Goal: Information Seeking & Learning: Find specific fact

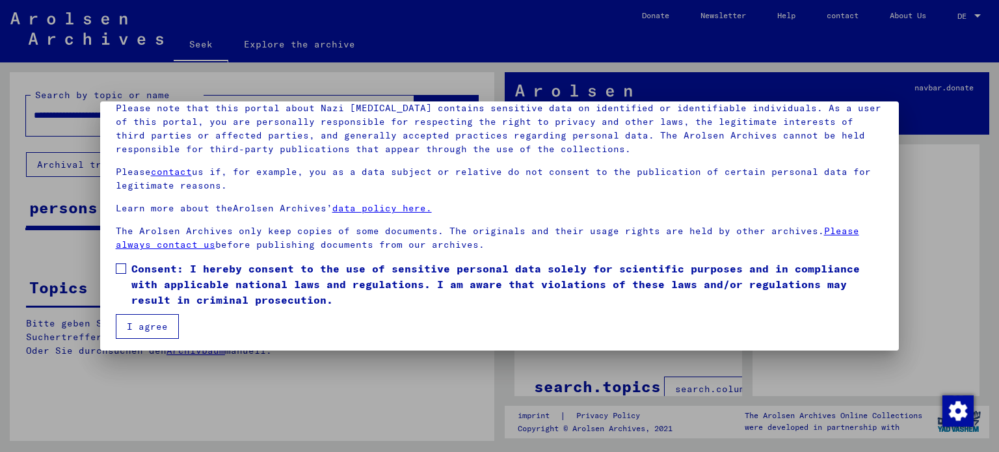
scroll to position [99, 0]
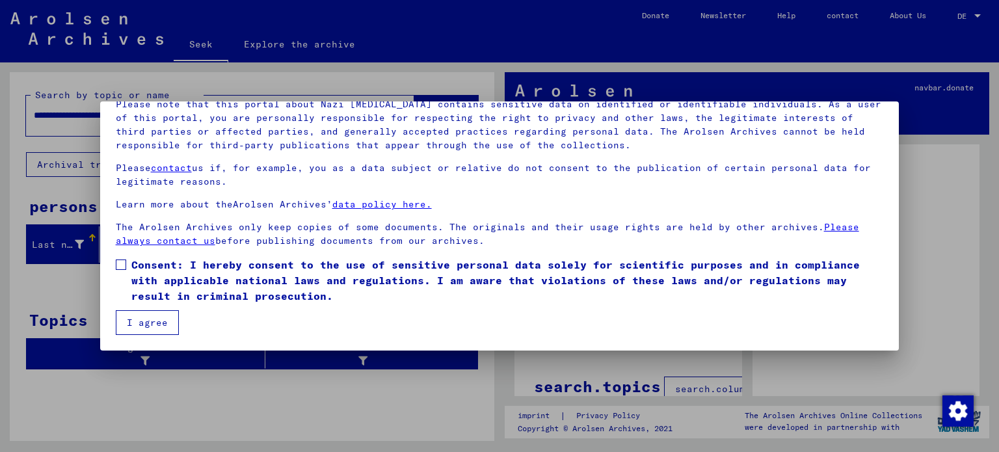
click at [120, 263] on span at bounding box center [121, 264] width 10 height 10
click at [152, 317] on font "I agree" at bounding box center [147, 323] width 41 height 12
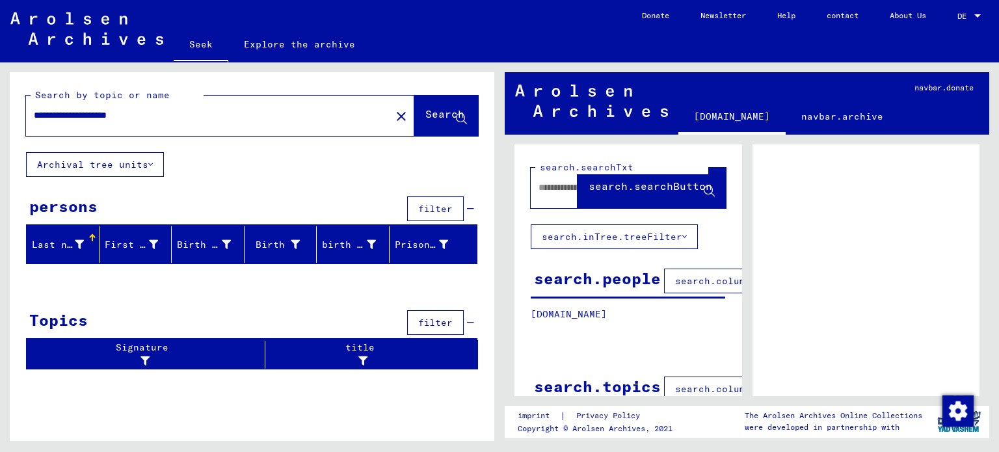
click at [427, 116] on font "Search" at bounding box center [444, 113] width 39 height 13
click at [431, 112] on font "Search" at bounding box center [444, 113] width 39 height 13
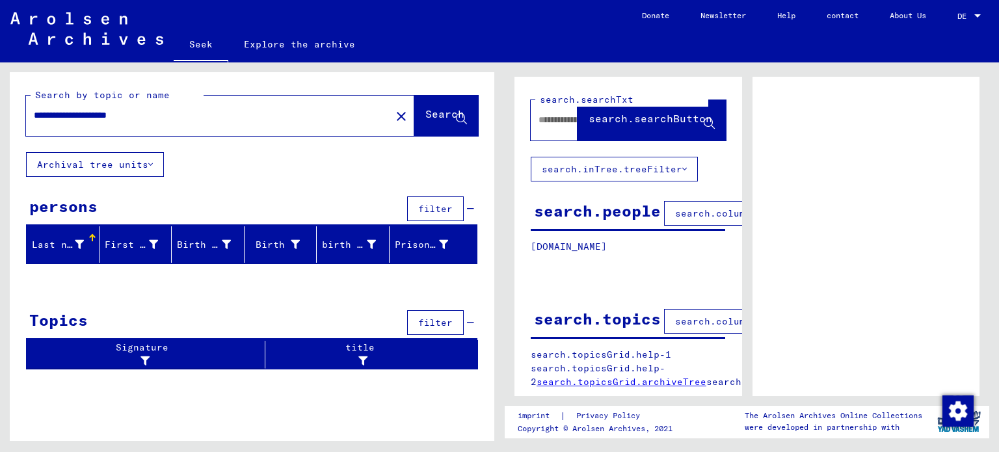
scroll to position [0, 0]
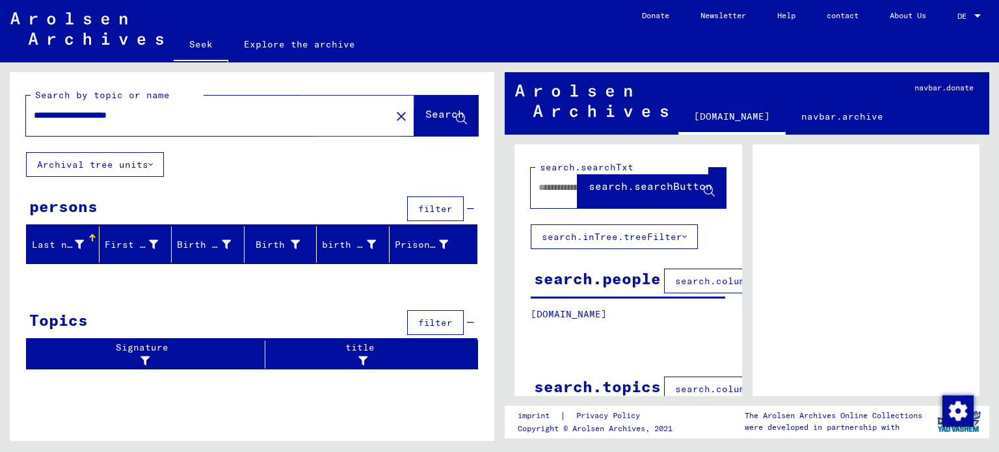
click at [425, 116] on font "Search" at bounding box center [444, 113] width 39 height 13
click at [148, 166] on icon at bounding box center [150, 164] width 5 height 9
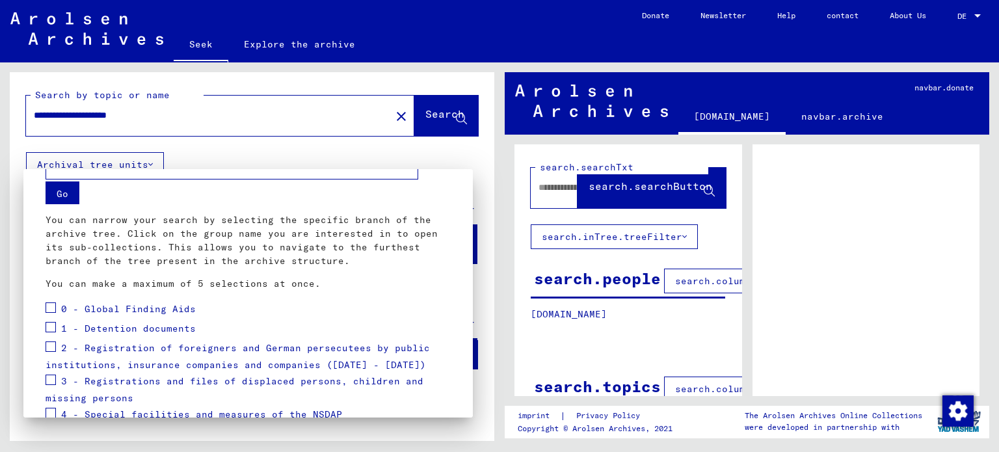
scroll to position [65, 0]
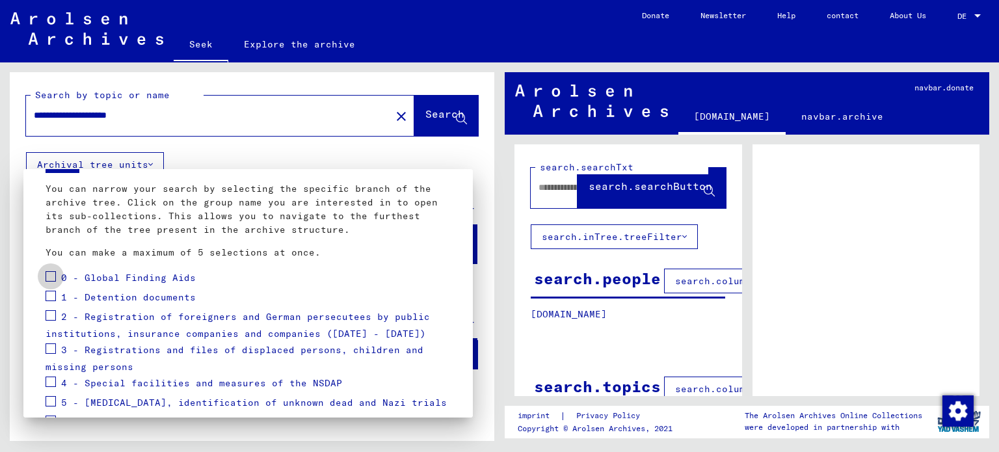
click at [54, 273] on span at bounding box center [51, 276] width 10 height 10
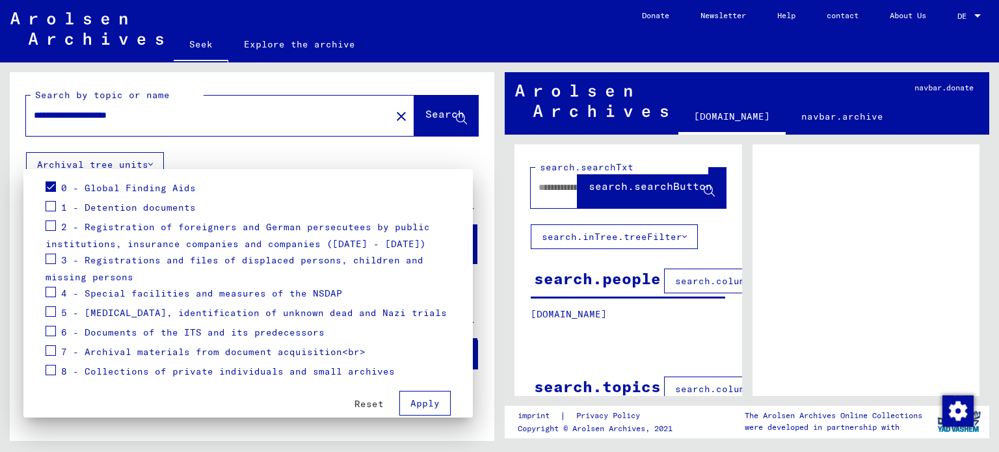
scroll to position [174, 0]
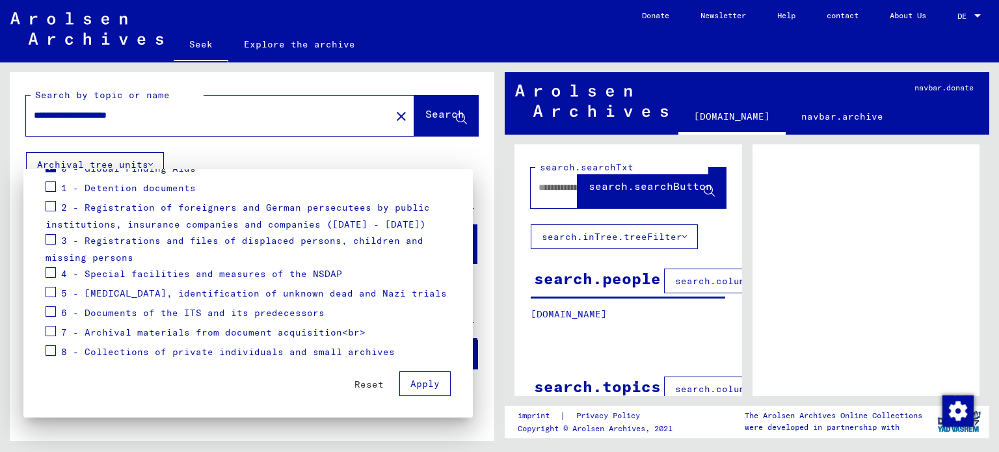
click at [410, 384] on font "Apply" at bounding box center [424, 384] width 29 height 12
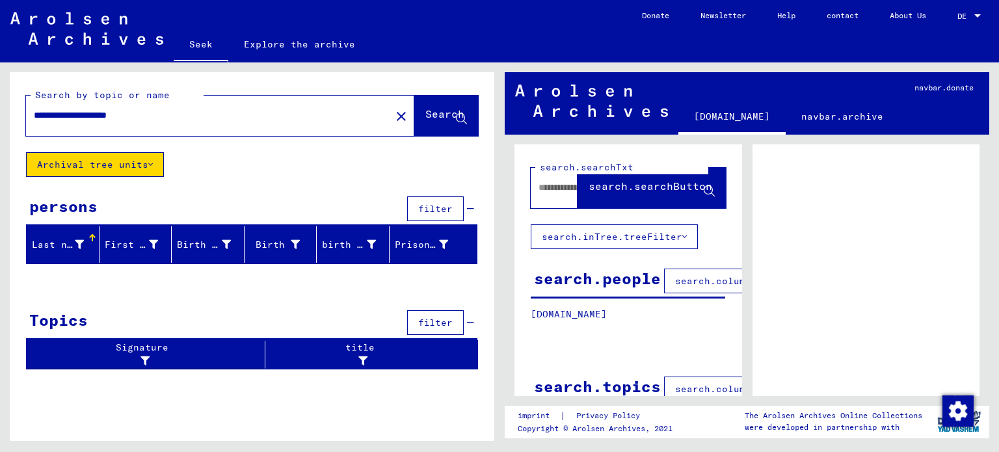
click at [150, 163] on button "Archival tree units" at bounding box center [95, 164] width 138 height 25
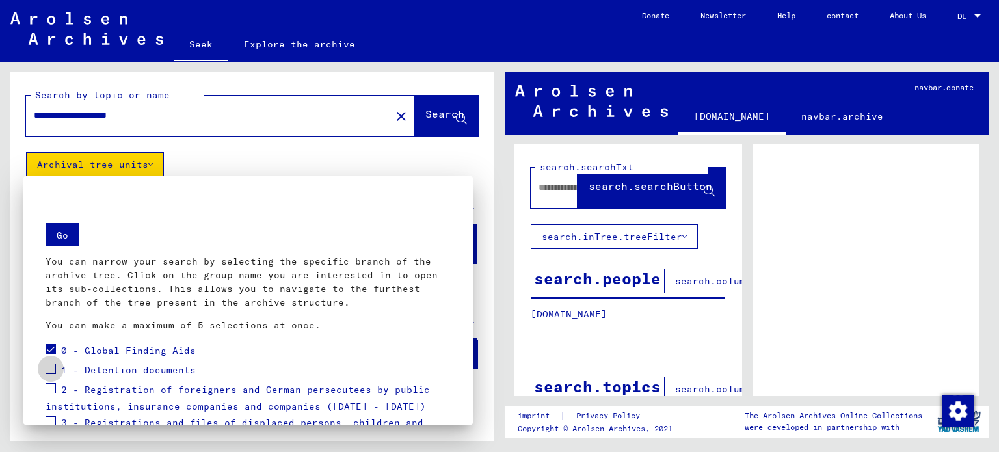
click at [50, 367] on span at bounding box center [51, 369] width 10 height 10
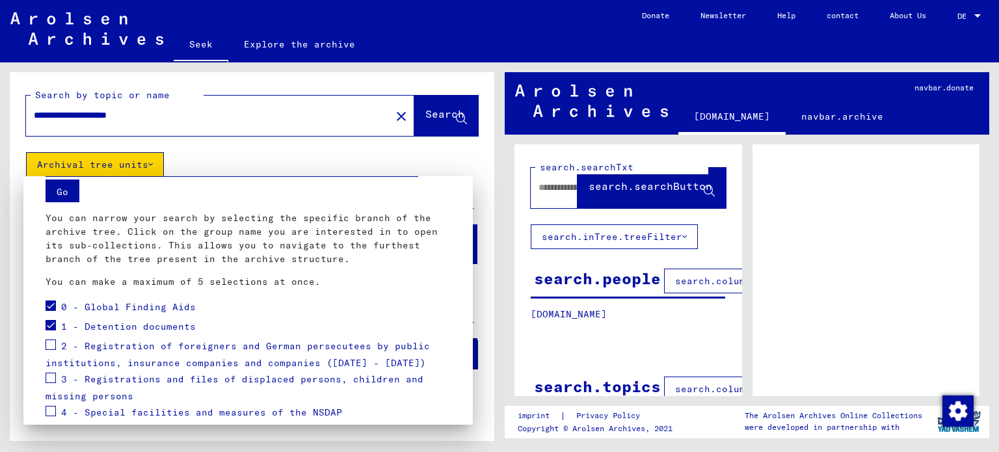
scroll to position [130, 0]
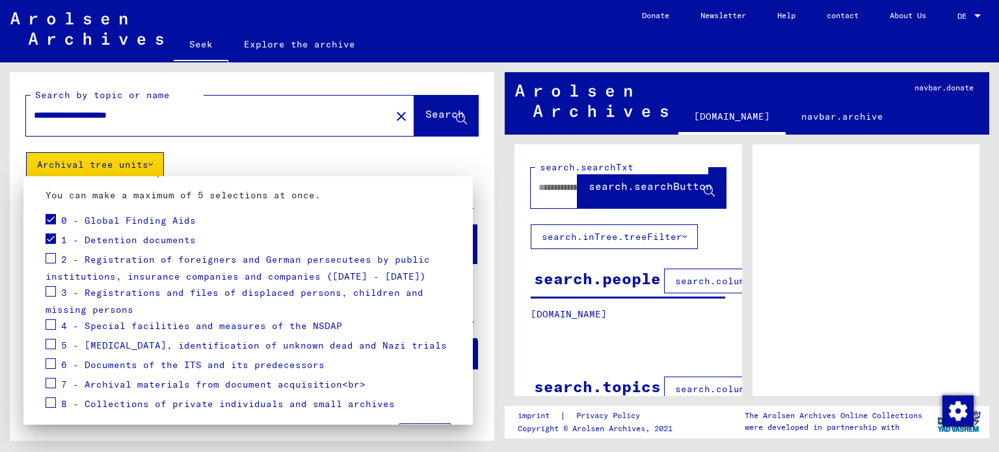
click at [51, 253] on label at bounding box center [51, 256] width 10 height 13
click at [49, 289] on span at bounding box center [51, 291] width 10 height 10
click at [49, 323] on span at bounding box center [51, 324] width 10 height 10
click at [50, 343] on span at bounding box center [51, 344] width 10 height 10
click at [50, 345] on span at bounding box center [51, 344] width 10 height 10
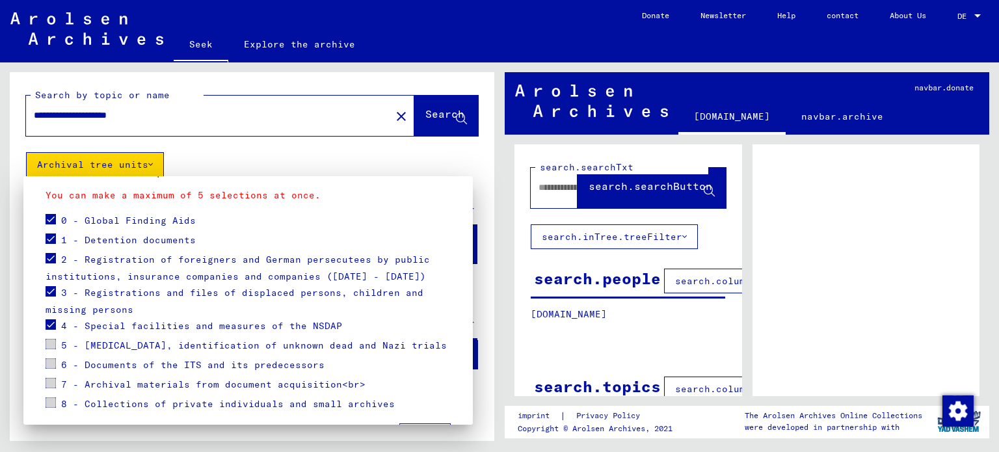
click at [49, 342] on span at bounding box center [51, 344] width 10 height 10
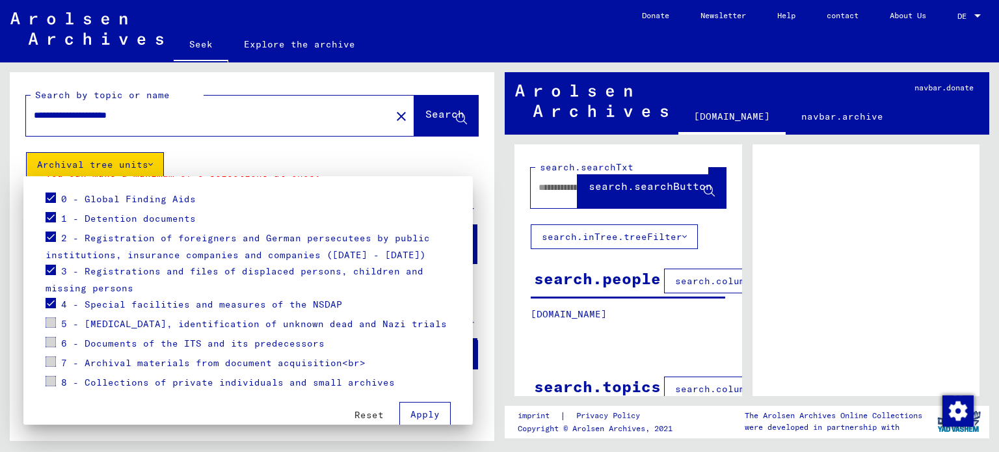
scroll to position [174, 0]
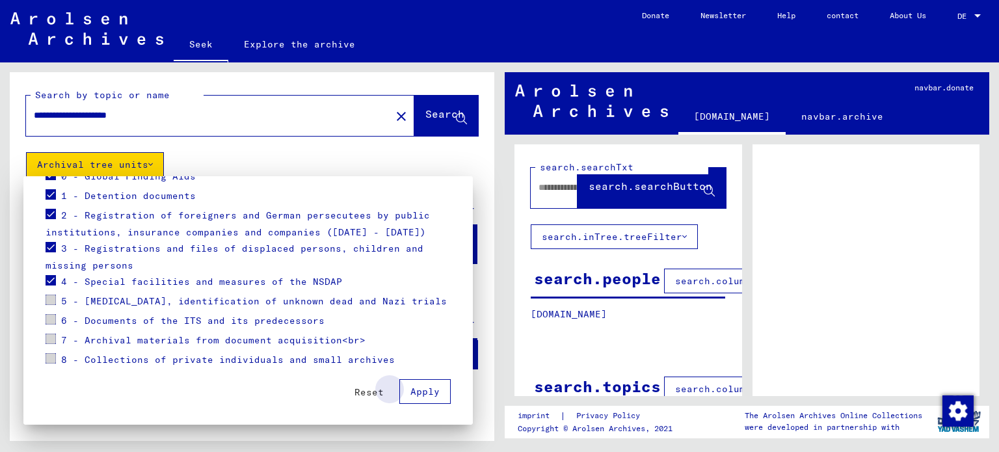
click at [419, 394] on font "Apply" at bounding box center [424, 392] width 29 height 12
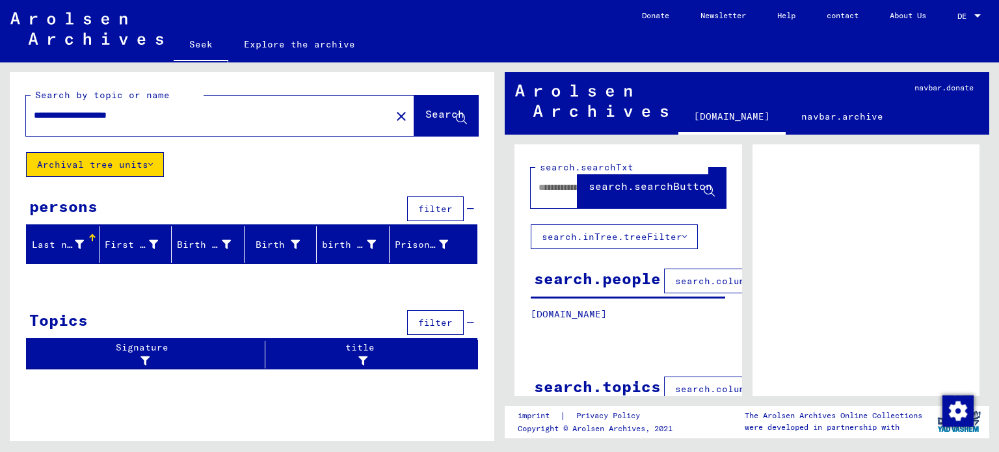
click at [138, 162] on font "Archival tree units" at bounding box center [92, 165] width 111 height 12
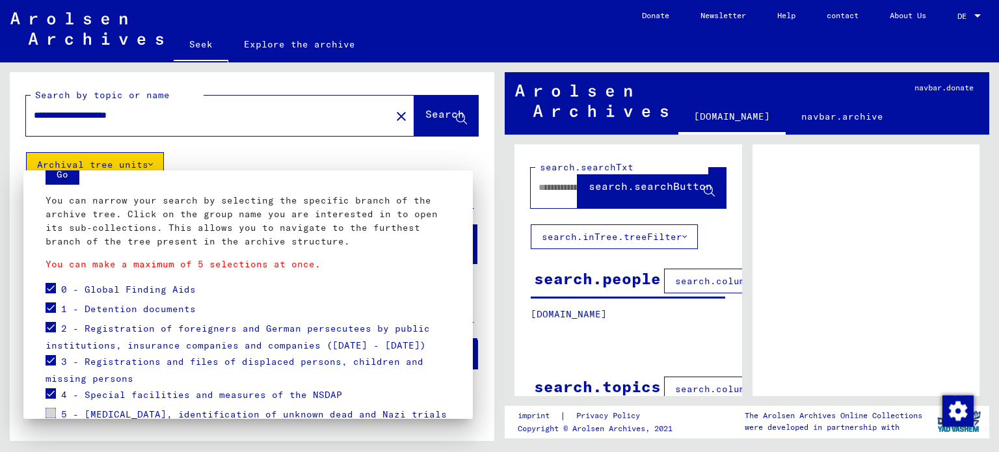
scroll to position [130, 0]
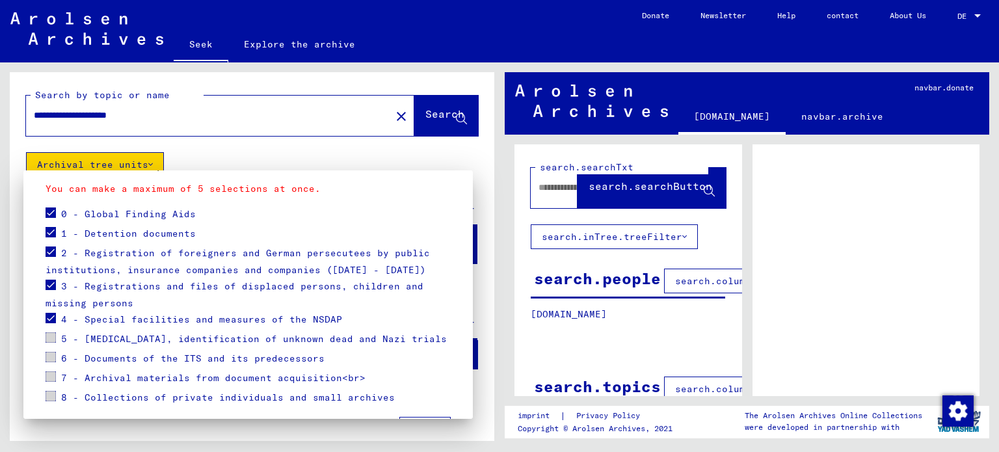
click at [51, 338] on span at bounding box center [51, 337] width 10 height 10
click at [50, 310] on label at bounding box center [51, 316] width 10 height 13
click at [55, 282] on span at bounding box center [51, 285] width 10 height 10
click at [50, 252] on span at bounding box center [51, 251] width 10 height 10
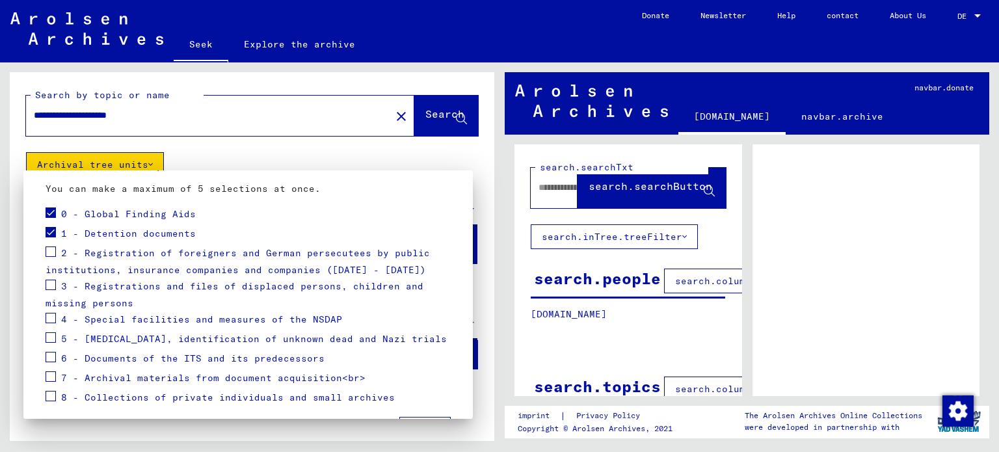
click at [52, 232] on span at bounding box center [51, 232] width 10 height 10
click at [52, 212] on span at bounding box center [51, 212] width 10 height 10
click at [52, 332] on span at bounding box center [51, 337] width 10 height 10
click at [53, 361] on span at bounding box center [51, 357] width 10 height 10
click at [53, 375] on span at bounding box center [51, 376] width 10 height 10
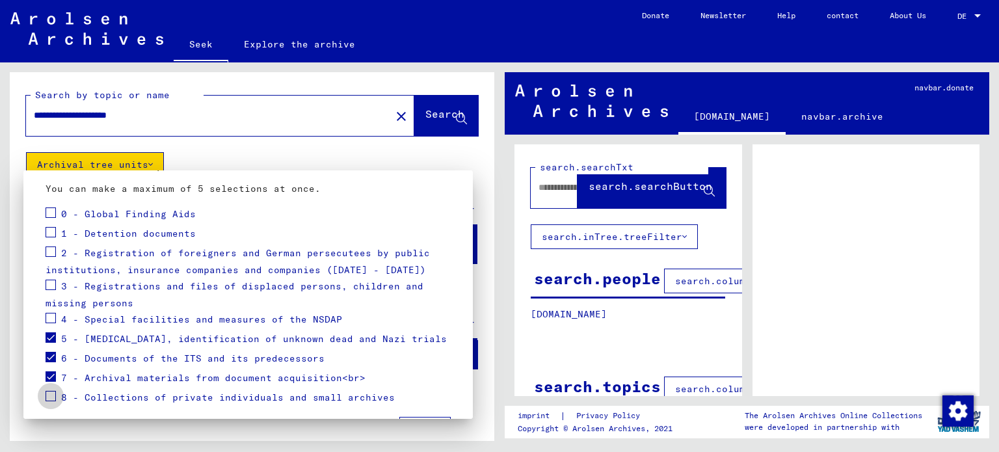
click at [51, 397] on span at bounding box center [51, 396] width 10 height 10
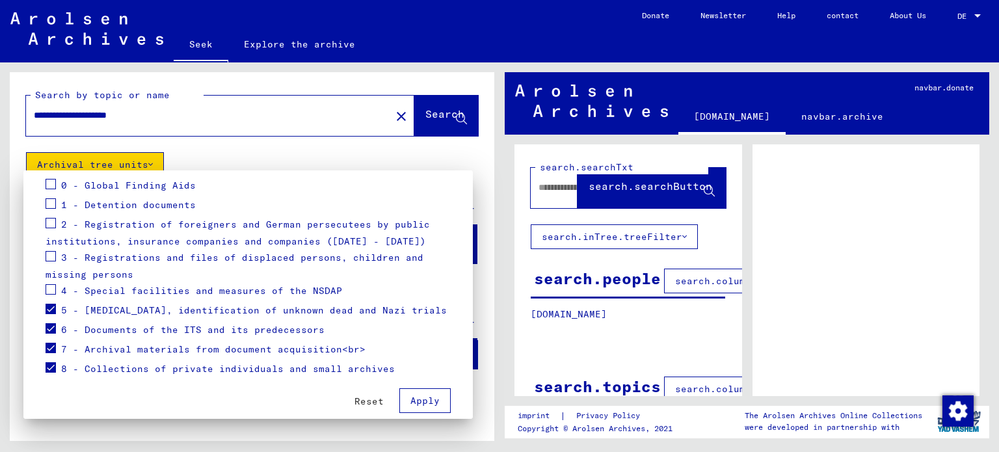
scroll to position [174, 0]
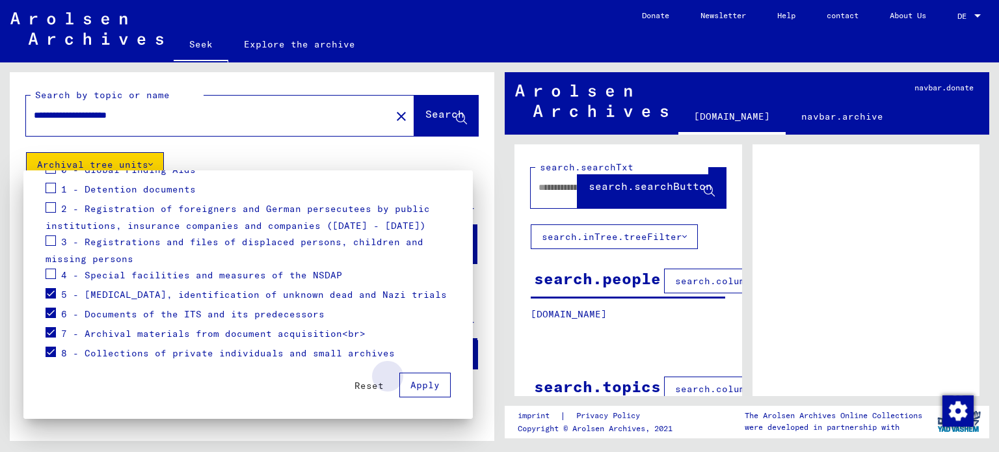
click at [417, 382] on font "Apply" at bounding box center [424, 385] width 29 height 12
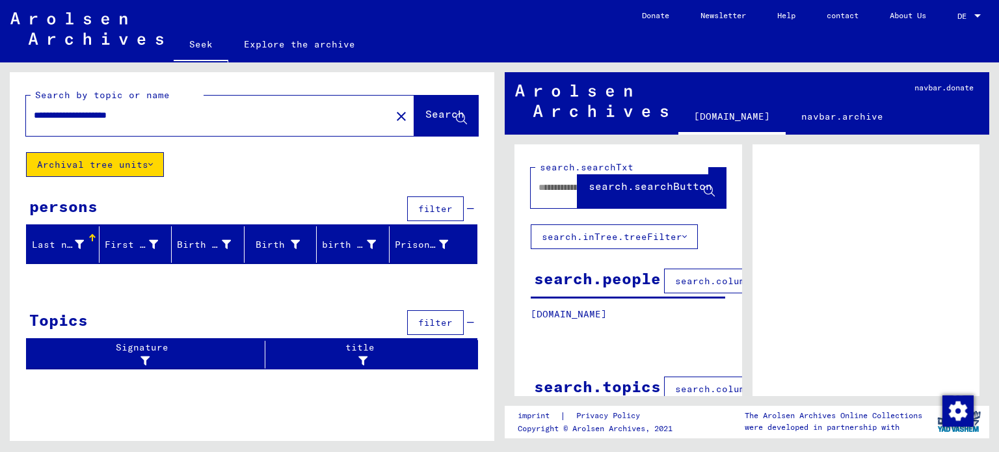
click at [122, 166] on font "Archival tree units" at bounding box center [92, 165] width 111 height 12
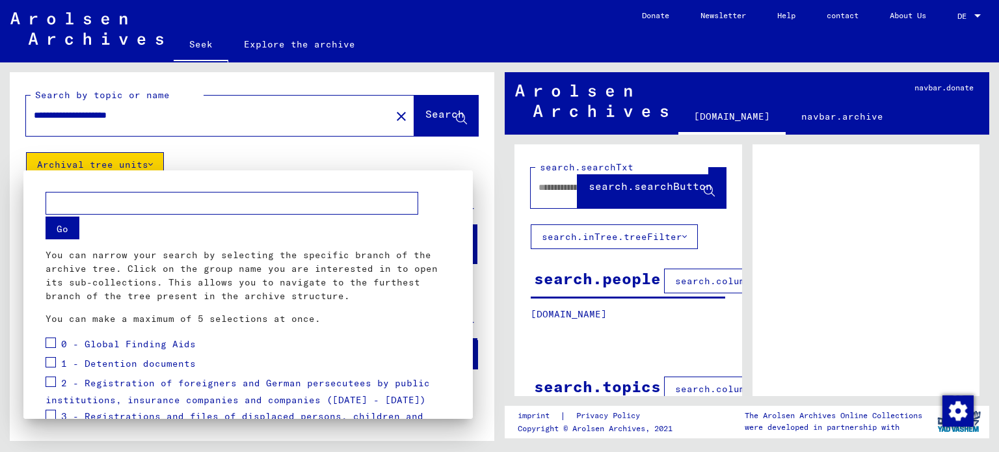
click at [91, 204] on input "text" at bounding box center [232, 203] width 373 height 23
click at [387, 153] on div at bounding box center [499, 226] width 999 height 452
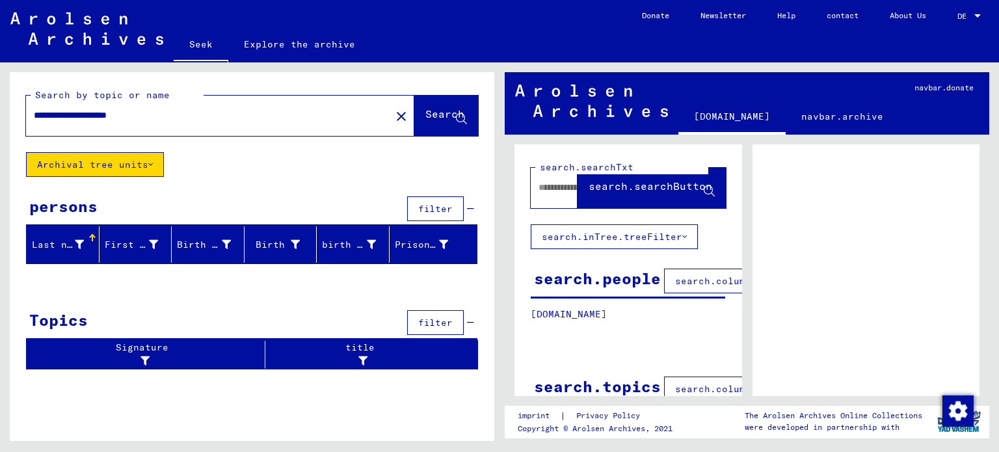
drag, startPoint x: 101, startPoint y: 116, endPoint x: 31, endPoint y: 120, distance: 70.3
click at [31, 120] on div "**********" at bounding box center [204, 115] width 357 height 29
click at [80, 166] on font "Archival tree units" at bounding box center [92, 165] width 111 height 12
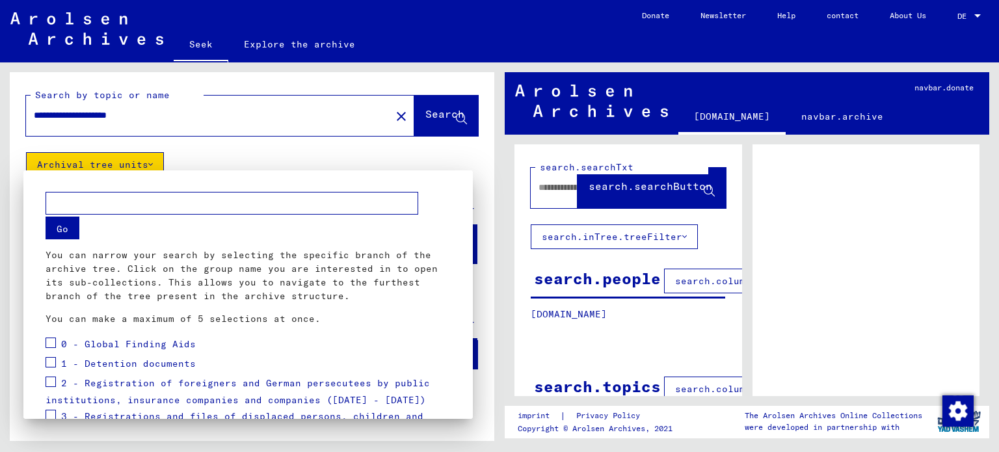
click at [103, 207] on input "text" at bounding box center [232, 203] width 373 height 23
paste input "**********"
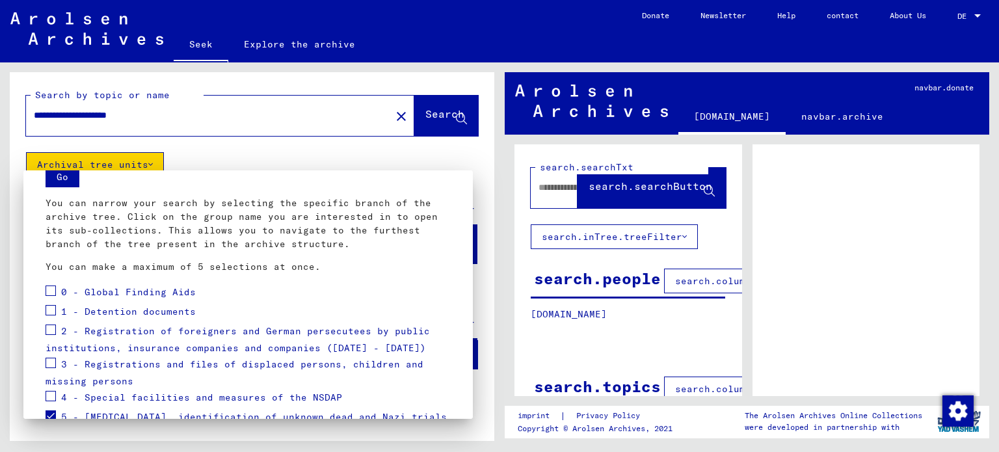
scroll to position [130, 0]
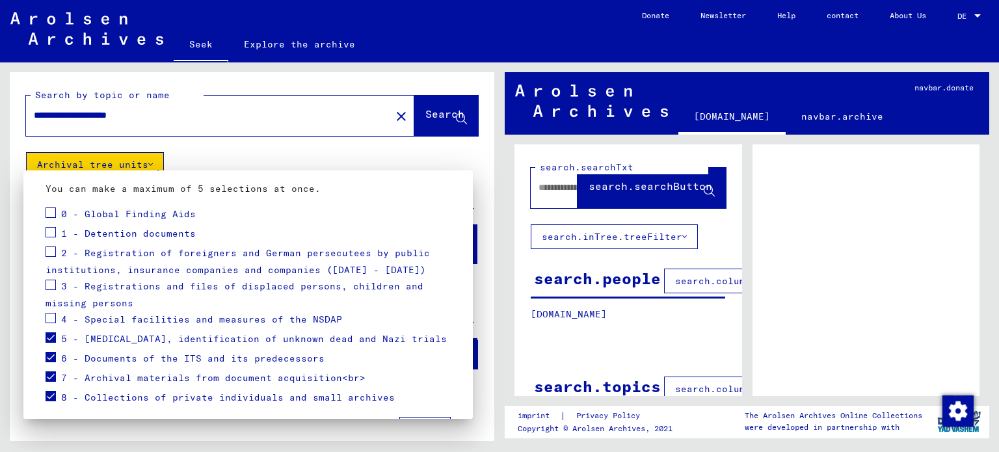
type input "**********"
click at [48, 317] on span at bounding box center [51, 318] width 10 height 10
click at [49, 278] on label at bounding box center [51, 283] width 10 height 13
click at [55, 286] on span at bounding box center [51, 285] width 10 height 10
click at [56, 213] on div "0 - Global Finding Aids" at bounding box center [121, 215] width 150 height 20
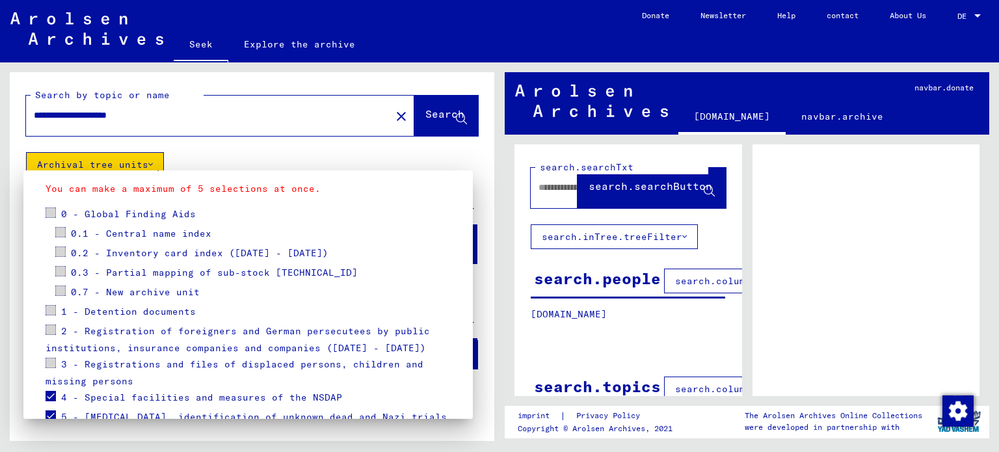
scroll to position [252, 0]
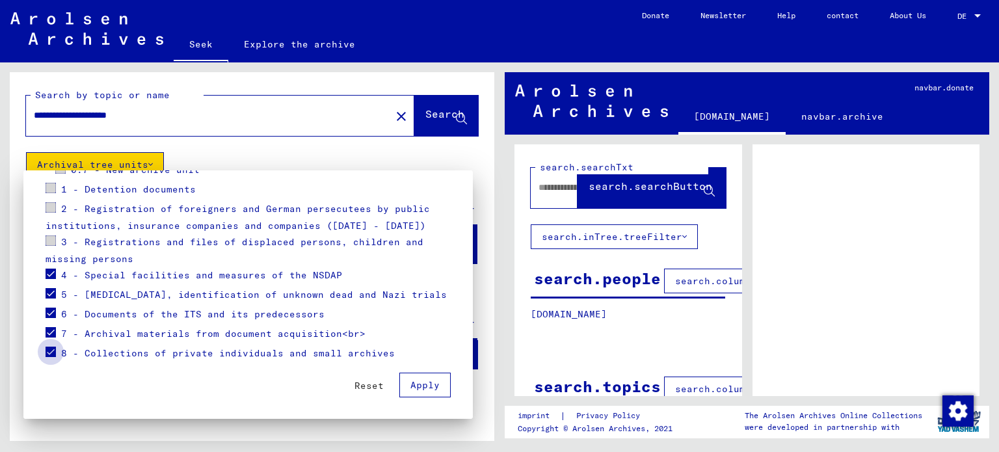
click at [50, 351] on span at bounding box center [51, 352] width 10 height 10
click at [52, 330] on span at bounding box center [51, 332] width 10 height 10
click at [52, 312] on span at bounding box center [51, 313] width 10 height 10
click at [53, 292] on span at bounding box center [51, 293] width 10 height 10
click at [52, 270] on span at bounding box center [51, 274] width 10 height 10
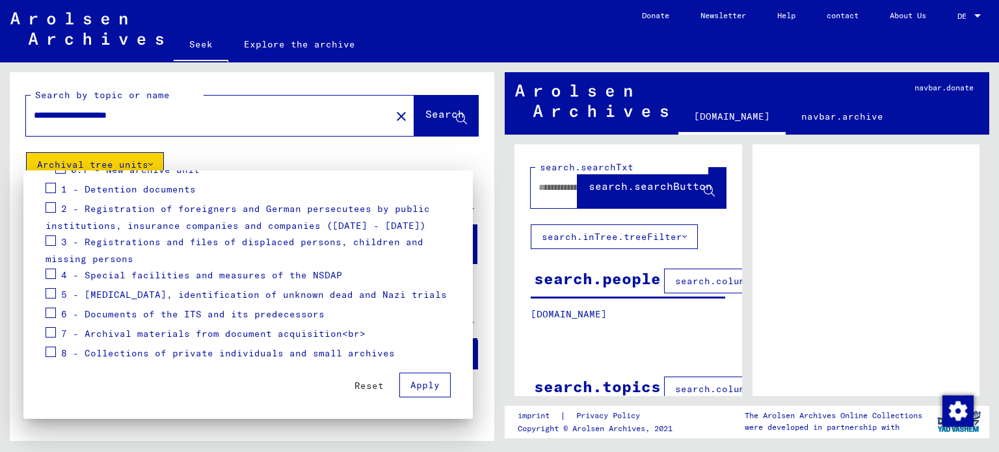
click at [52, 189] on span at bounding box center [51, 188] width 10 height 10
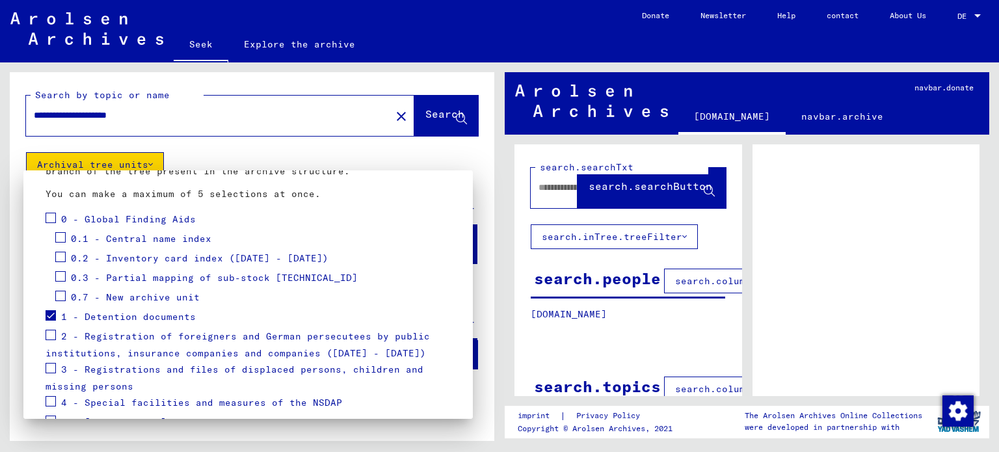
scroll to position [122, 0]
click at [52, 218] on span at bounding box center [51, 220] width 10 height 10
click at [51, 336] on span at bounding box center [51, 337] width 10 height 10
click at [53, 371] on span at bounding box center [51, 370] width 10 height 10
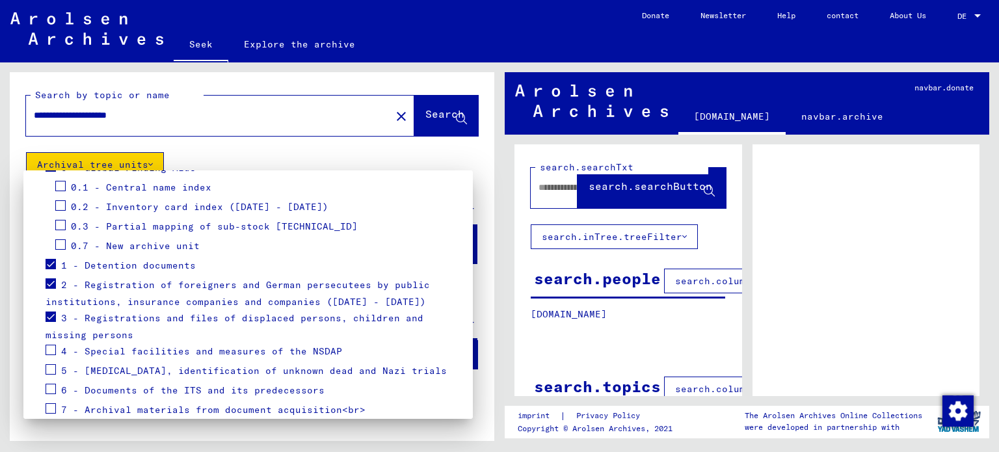
scroll to position [252, 0]
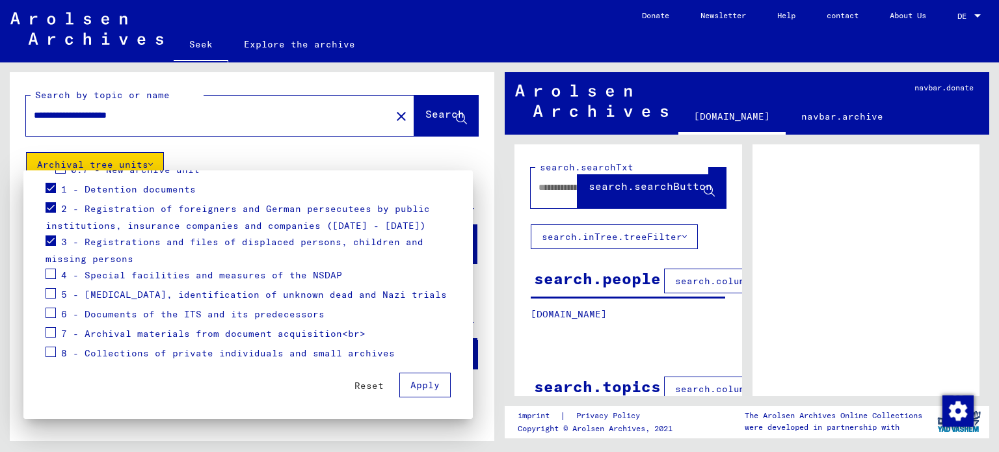
click at [52, 272] on span at bounding box center [51, 274] width 10 height 10
click at [410, 386] on font "Apply" at bounding box center [424, 385] width 29 height 12
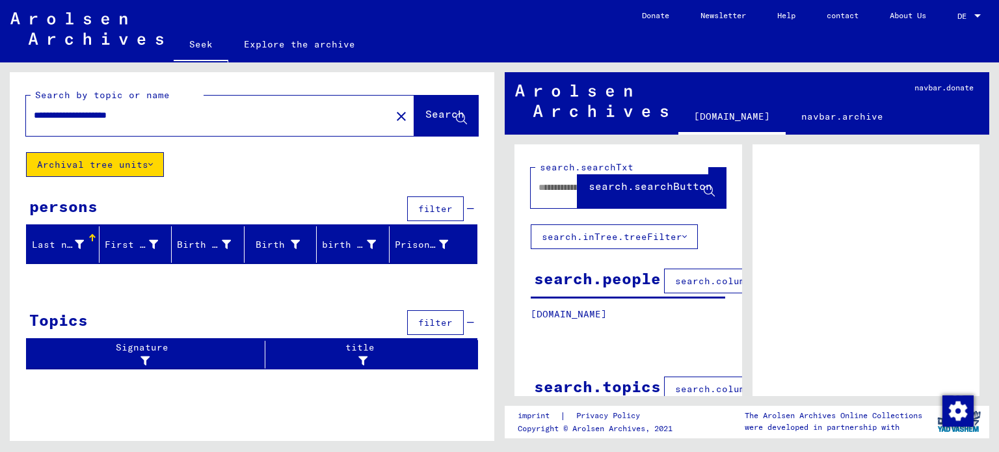
click at [588, 236] on font "search.inTree.treeFilter" at bounding box center [612, 237] width 140 height 12
drag, startPoint x: 159, startPoint y: 111, endPoint x: 32, endPoint y: 119, distance: 127.1
click at [32, 119] on div "**********" at bounding box center [204, 115] width 357 height 29
click at [697, 281] on font "search.columnFilter.filter" at bounding box center [751, 281] width 152 height 12
click at [565, 281] on font "search.people" at bounding box center [597, 279] width 127 height 20
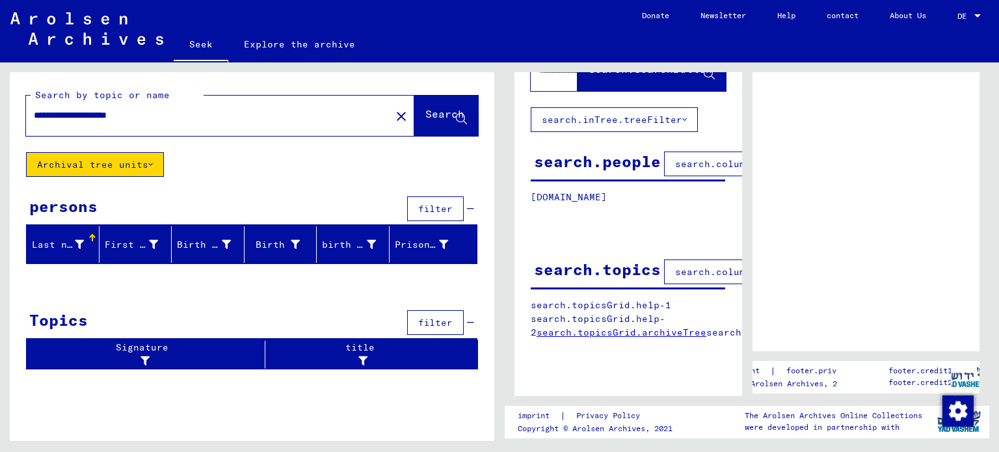
scroll to position [0, 0]
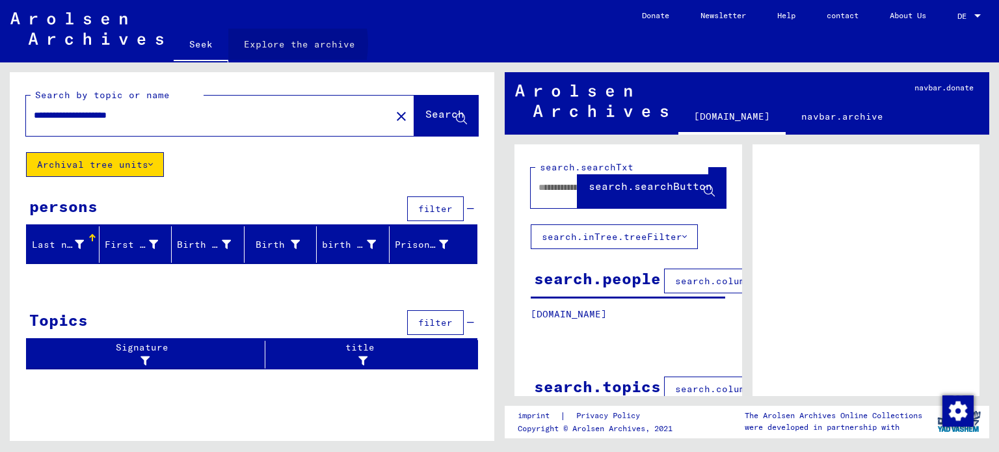
click at [271, 43] on font "Explore the archive" at bounding box center [299, 44] width 111 height 12
